Goal: Information Seeking & Learning: Learn about a topic

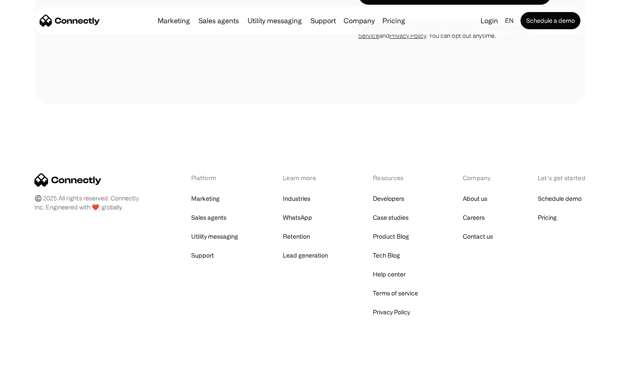
scroll to position [3062, 0]
